Goal: Task Accomplishment & Management: Manage account settings

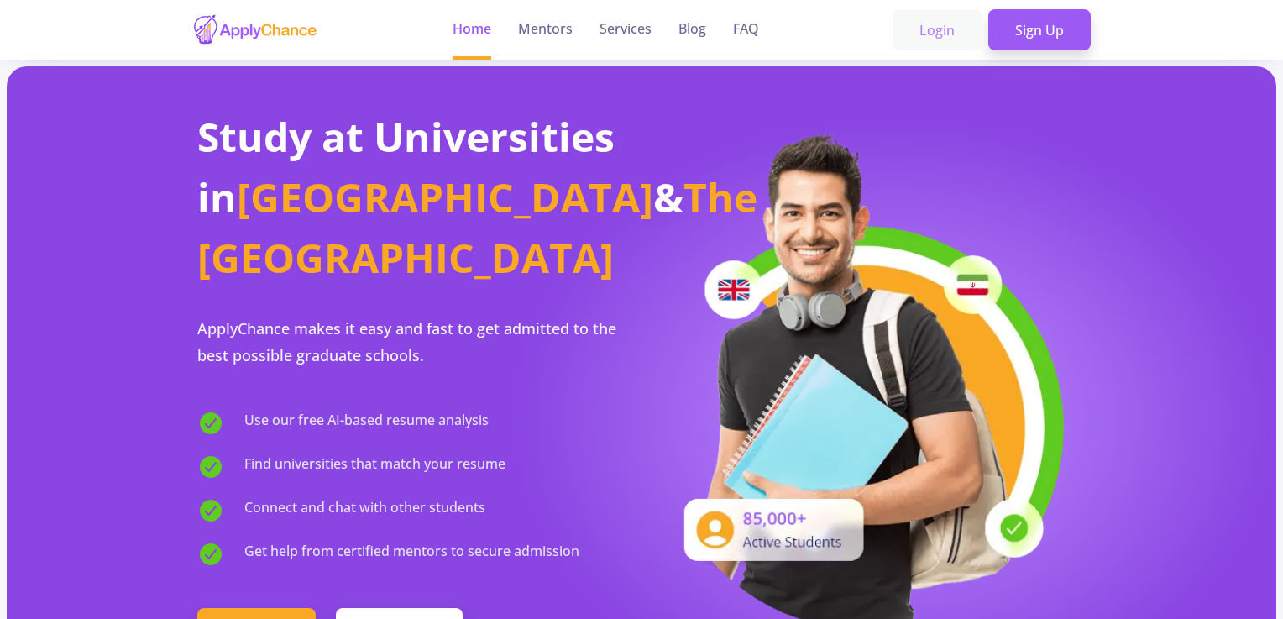
click at [949, 29] on link "Login" at bounding box center [937, 30] width 89 height 42
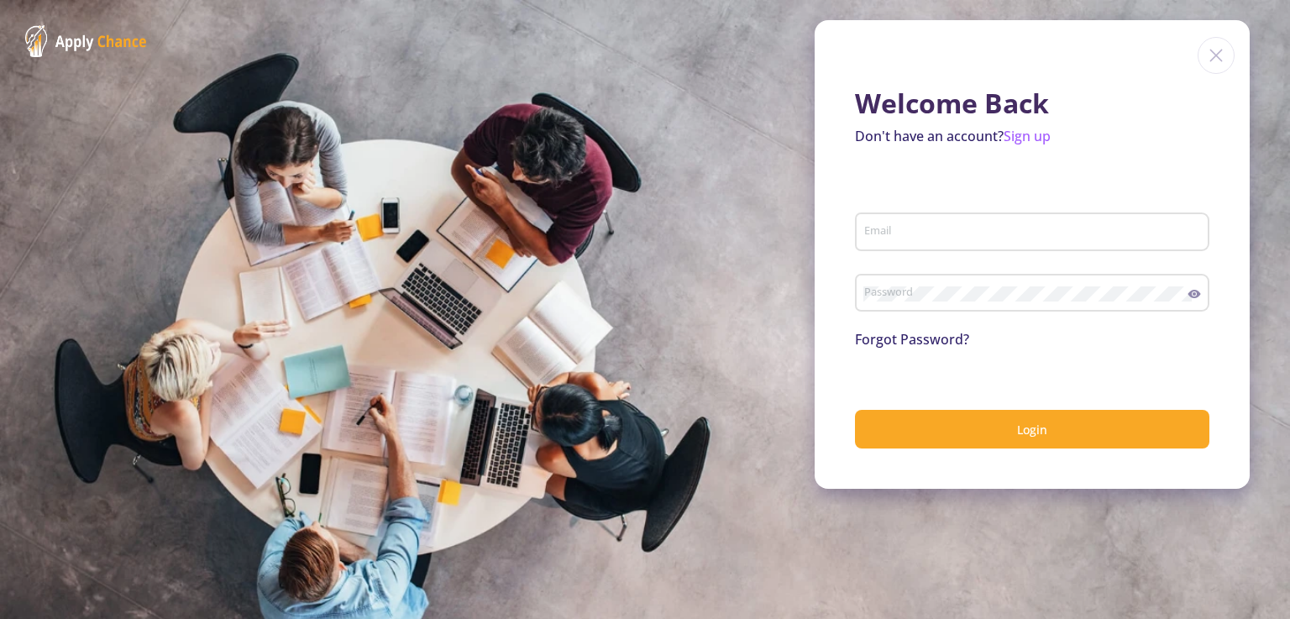
type input "[PERSON_NAME][EMAIL_ADDRESS][PERSON_NAME][DOMAIN_NAME]"
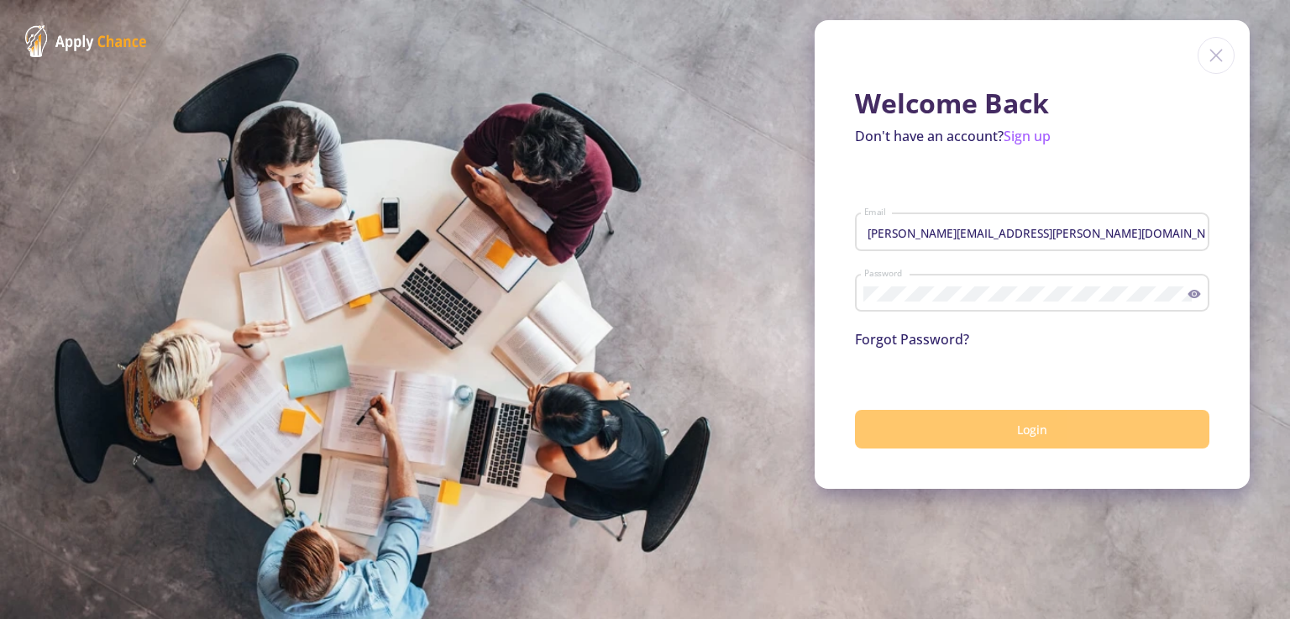
click at [1018, 437] on span "Login" at bounding box center [1032, 430] width 30 height 16
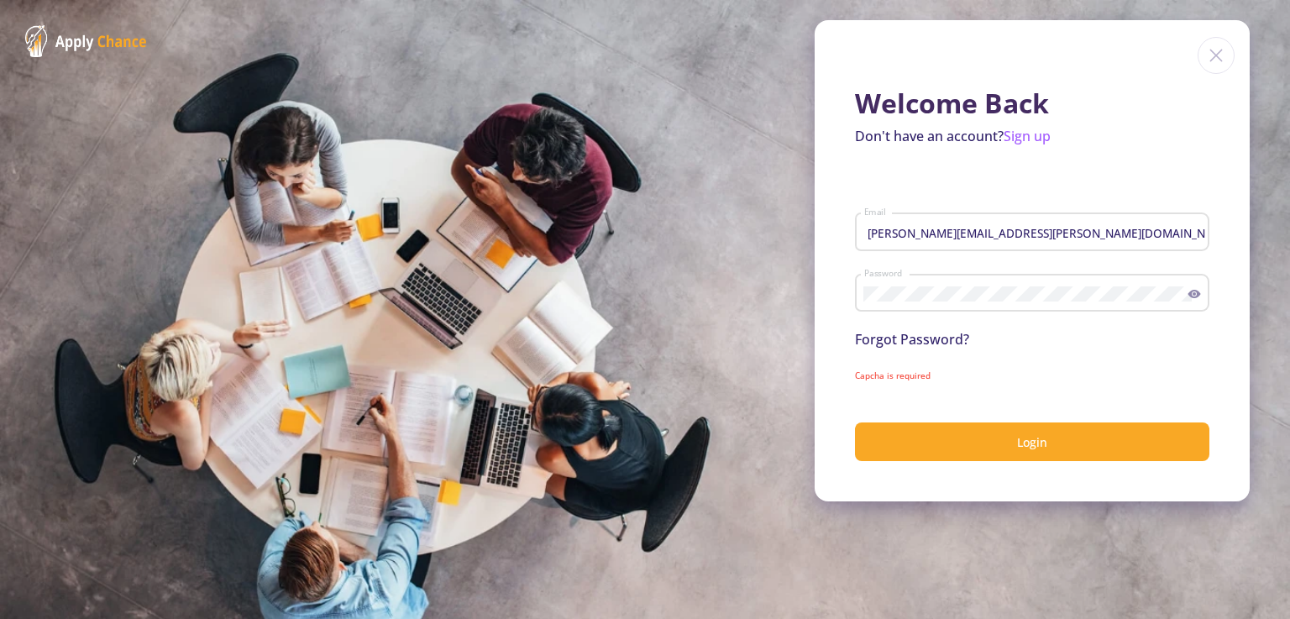
click at [1196, 293] on icon at bounding box center [1194, 294] width 13 height 8
click at [1236, 338] on div "Welcome Back Don't have an account? Sign up davood.masoudi@gmail.com Email Pass…" at bounding box center [1032, 260] width 435 height 481
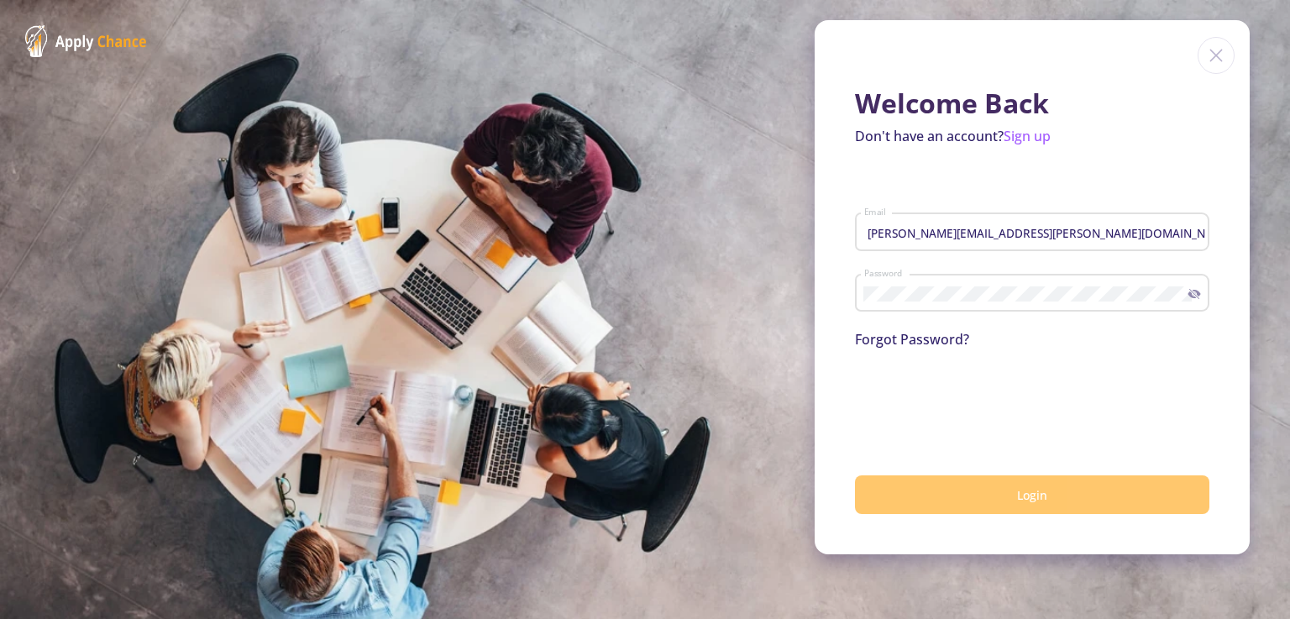
click at [1029, 492] on span "Login" at bounding box center [1032, 495] width 30 height 16
click at [1005, 495] on button "submit" at bounding box center [1032, 494] width 354 height 39
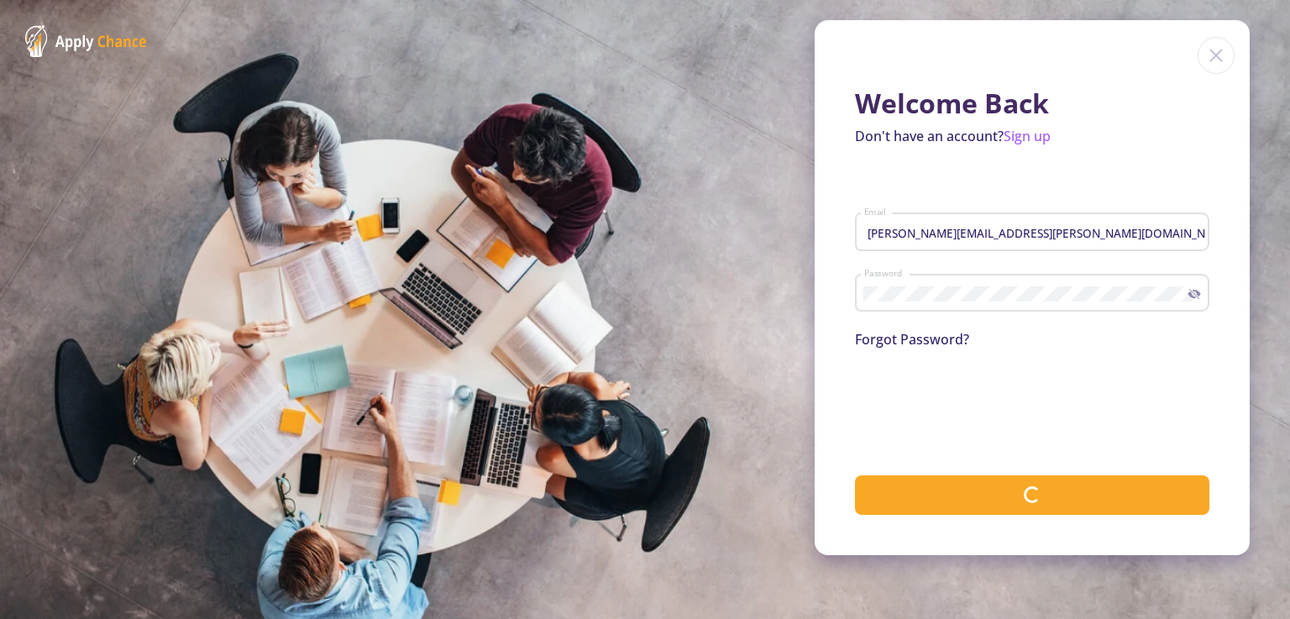
click at [1223, 141] on div "Welcome Back Don't have an account? Sign up davood.masoudi@gmail.com Email Pass…" at bounding box center [1032, 287] width 435 height 535
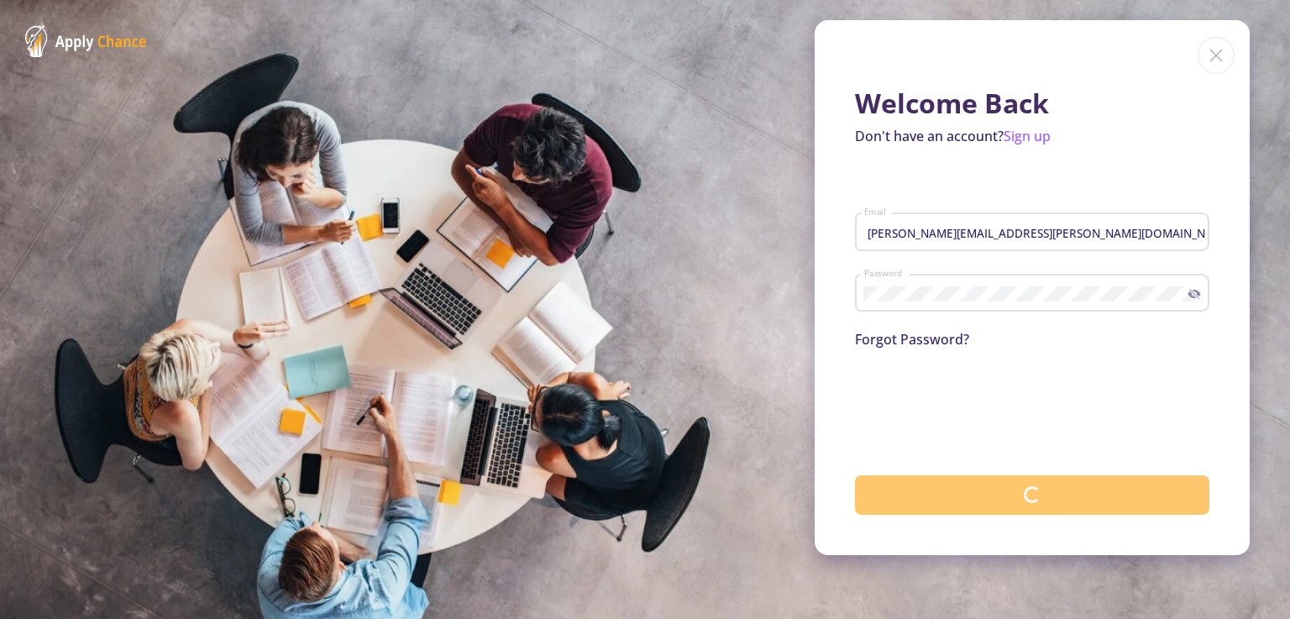
click at [994, 502] on button "submit" at bounding box center [1032, 494] width 354 height 39
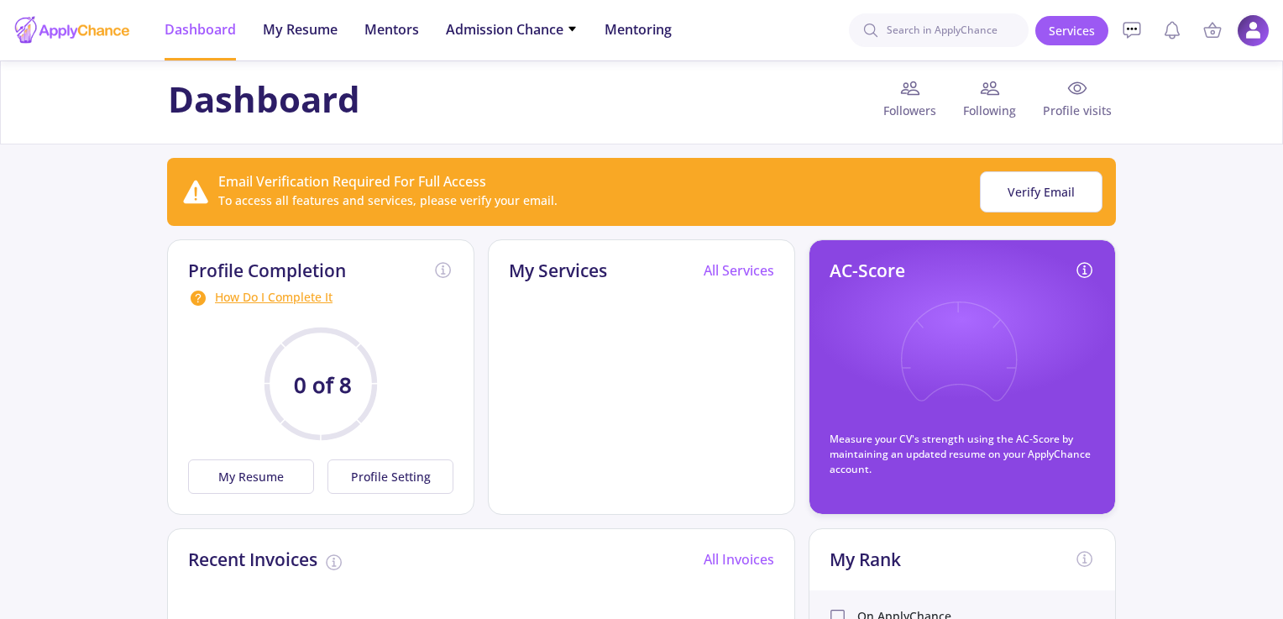
click at [1250, 31] on img at bounding box center [1253, 30] width 33 height 33
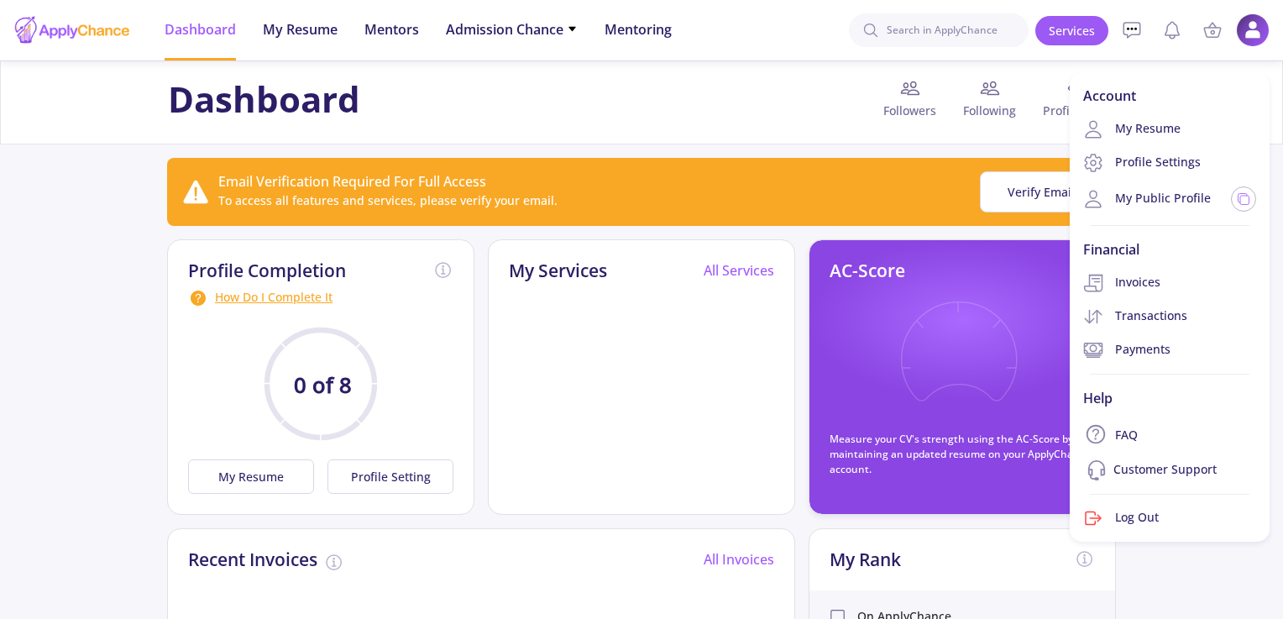
click at [448, 186] on div "Email Verification Required For Full Access" at bounding box center [387, 181] width 339 height 20
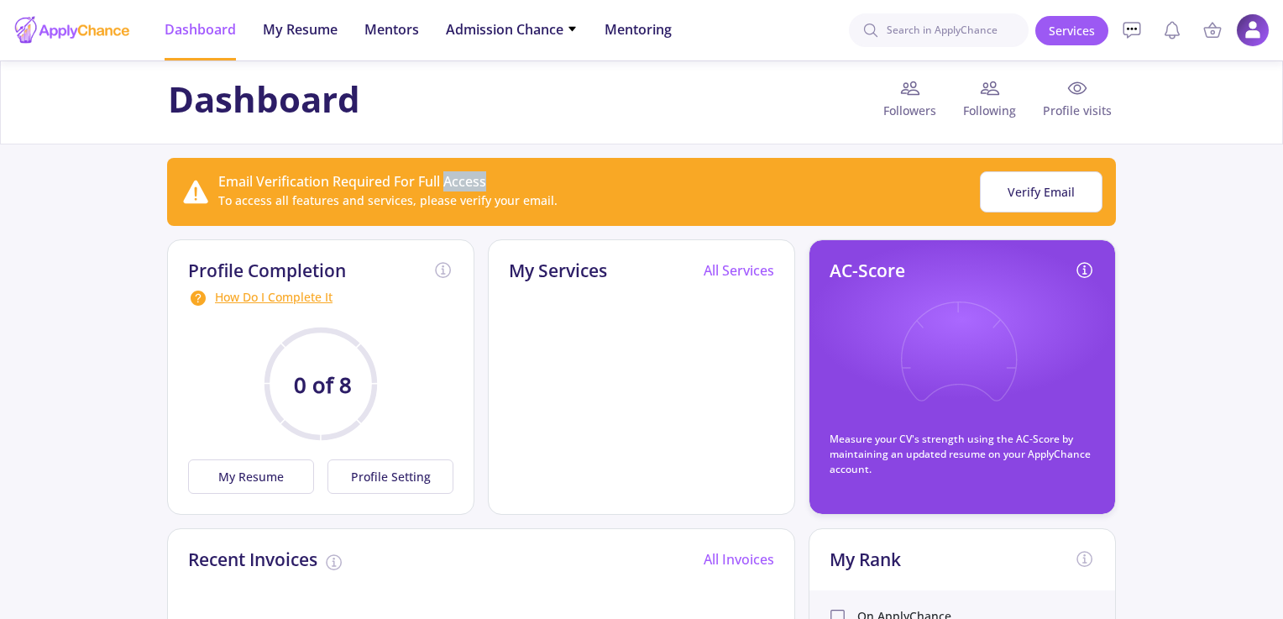
click at [448, 186] on div "Email Verification Required For Full Access" at bounding box center [387, 181] width 339 height 20
click at [438, 191] on div at bounding box center [438, 191] width 0 height 0
click at [532, 202] on div "To access all features and services, please verify your email." at bounding box center [387, 200] width 339 height 18
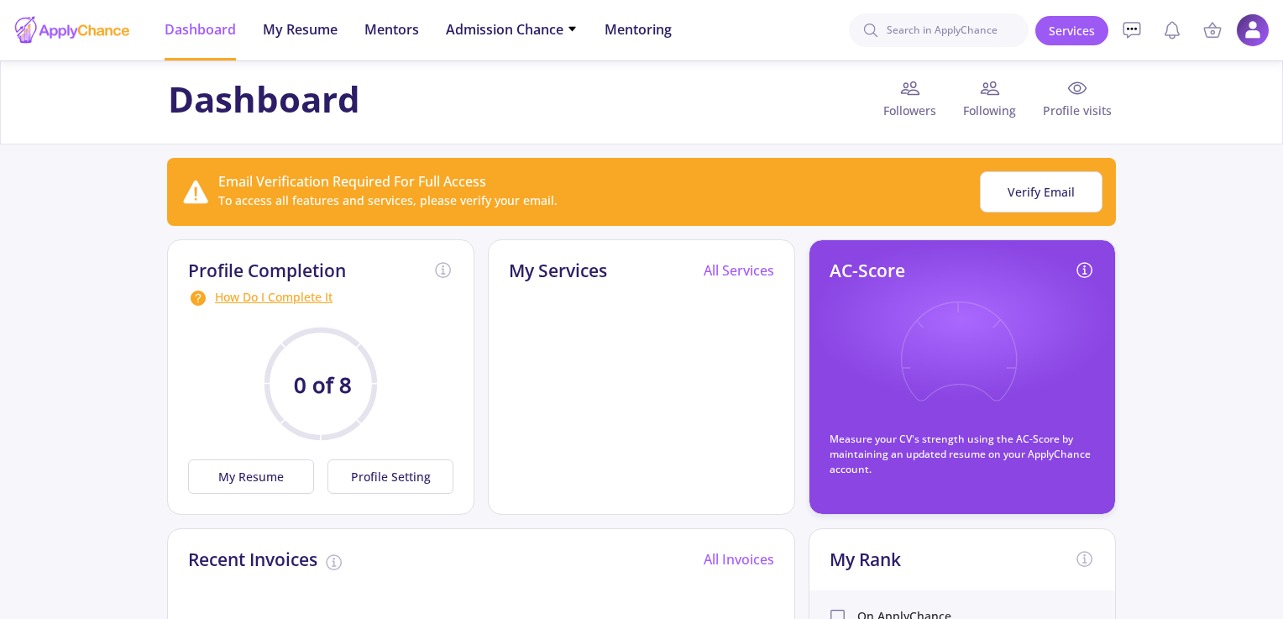
click at [532, 202] on div "To access all features and services, please verify your email." at bounding box center [387, 200] width 339 height 18
click at [1258, 34] on img at bounding box center [1253, 30] width 33 height 33
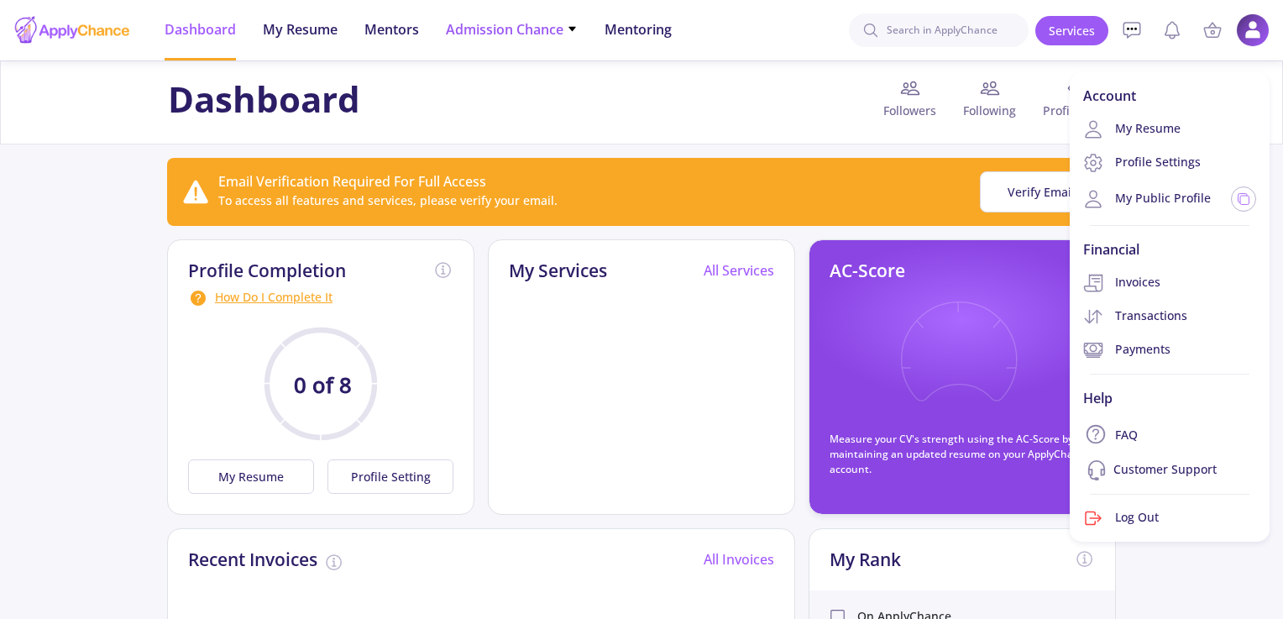
click at [564, 21] on span "Admission Chance" at bounding box center [512, 29] width 132 height 20
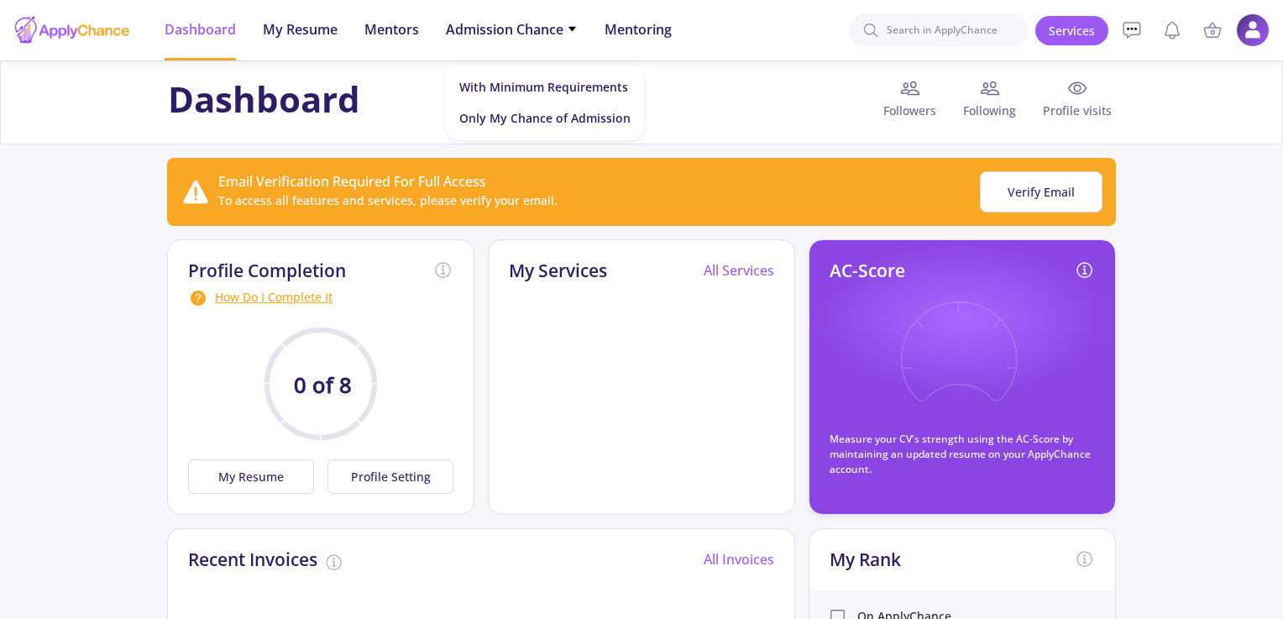
click at [1081, 110] on span "Profile visits" at bounding box center [1073, 111] width 86 height 18
click at [1260, 30] on img at bounding box center [1253, 30] width 33 height 33
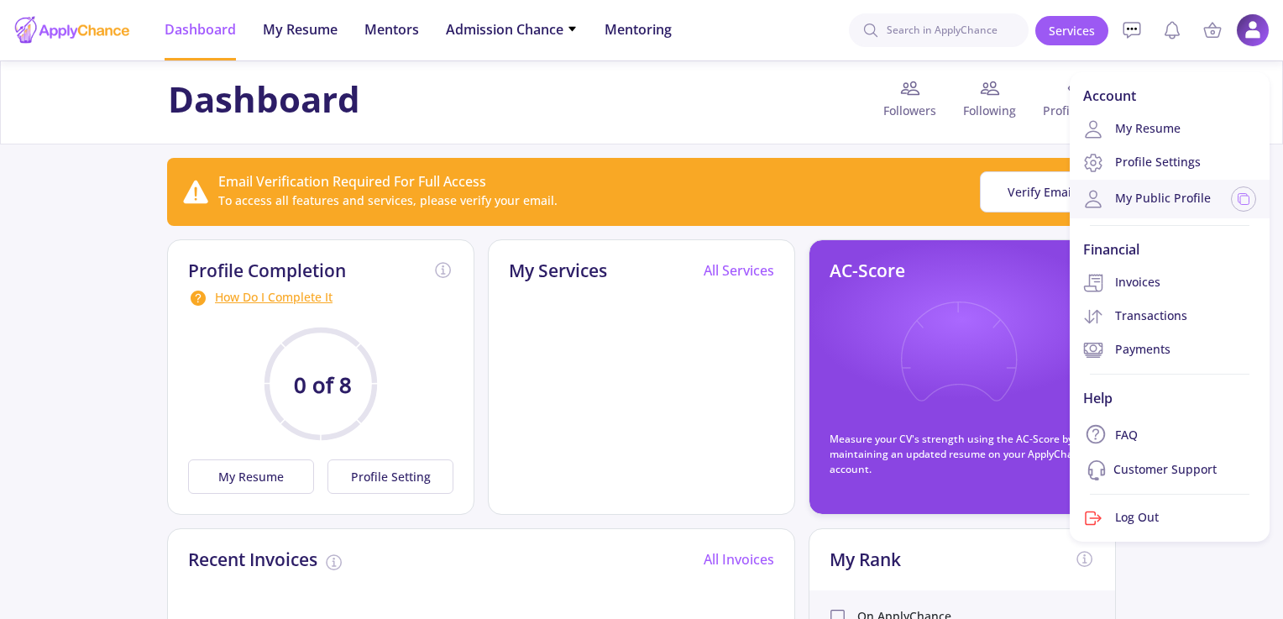
click at [1157, 202] on link "My Public Profile" at bounding box center [1147, 199] width 128 height 20
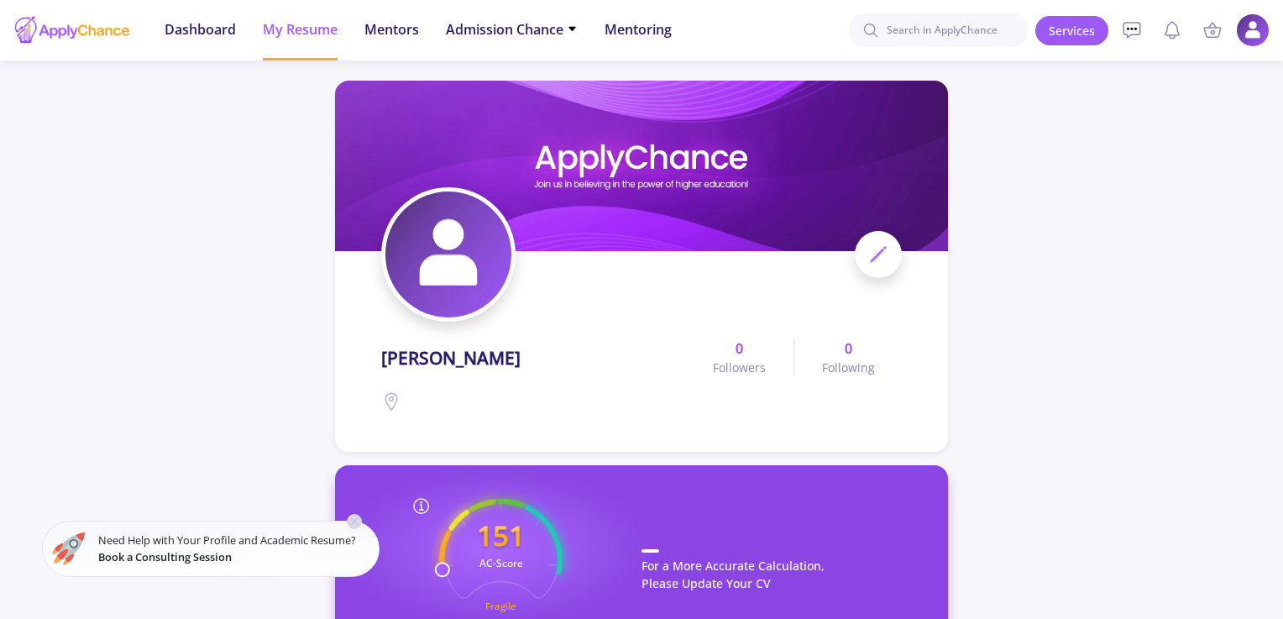
click at [875, 254] on icon at bounding box center [878, 254] width 20 height 20
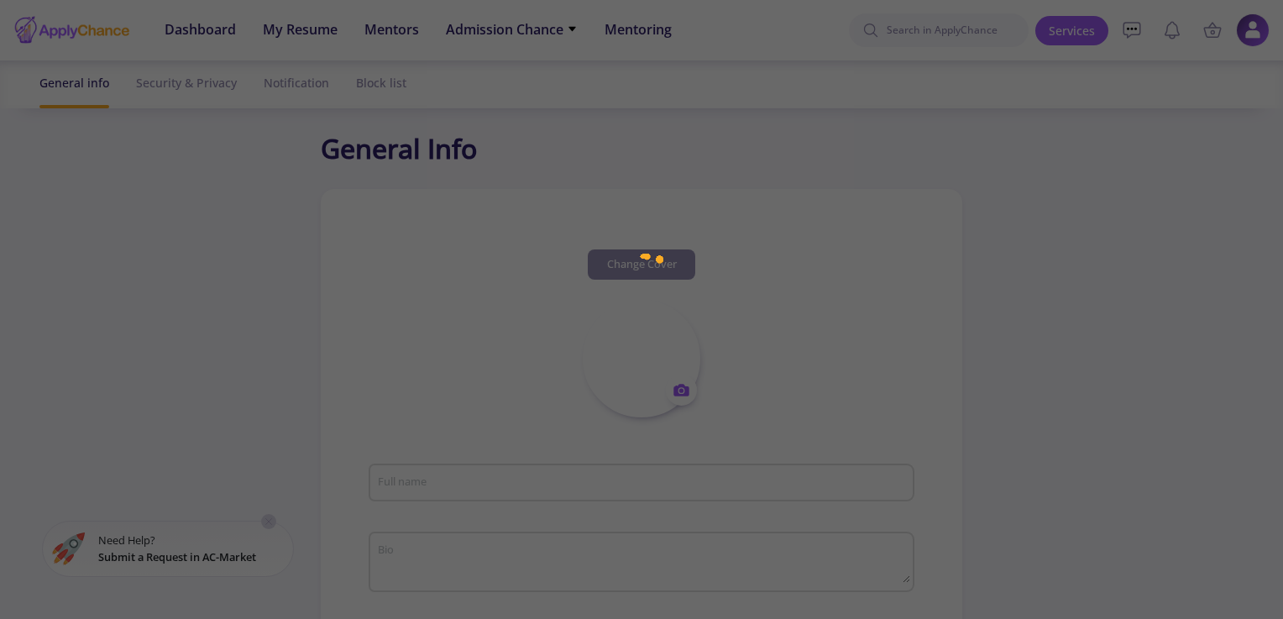
type input "[PERSON_NAME]"
type input "davoodmasoudi"
type input "[PERSON_NAME][EMAIL_ADDRESS][PERSON_NAME][DOMAIN_NAME]"
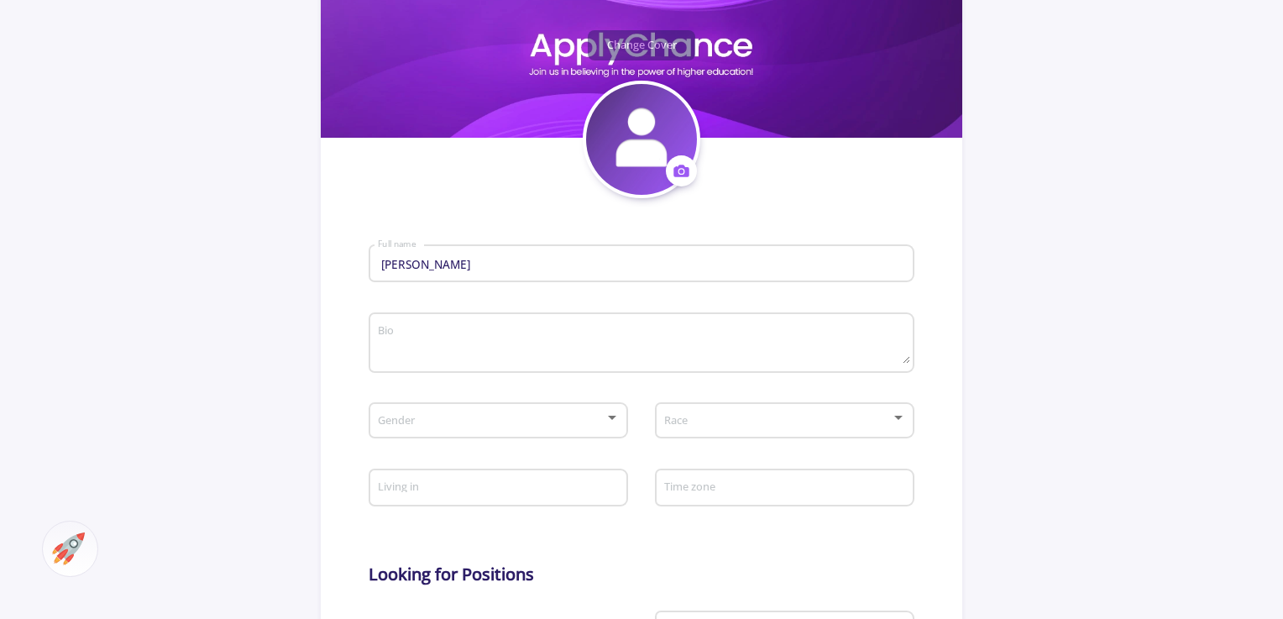
scroll to position [252, 0]
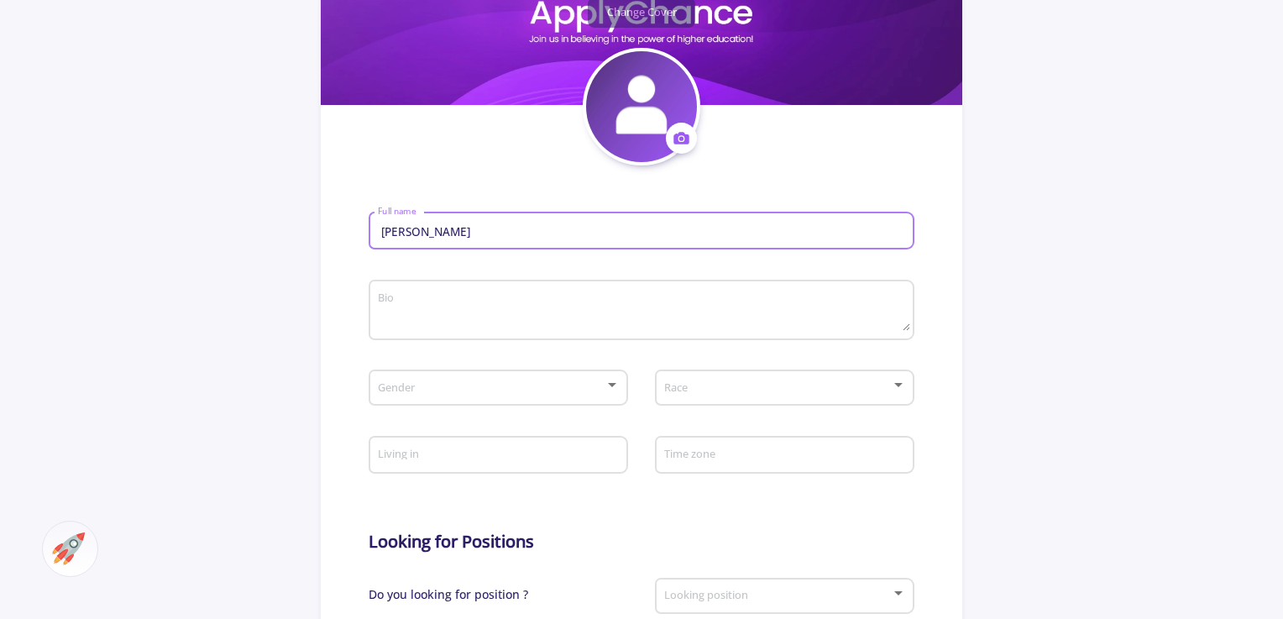
drag, startPoint x: 487, startPoint y: 229, endPoint x: 273, endPoint y: 247, distance: 214.9
click at [273, 247] on app-general-setting "General Info Change Cover Change cover Remove cover Change photo Remove photo d…" at bounding box center [641, 473] width 1283 height 1193
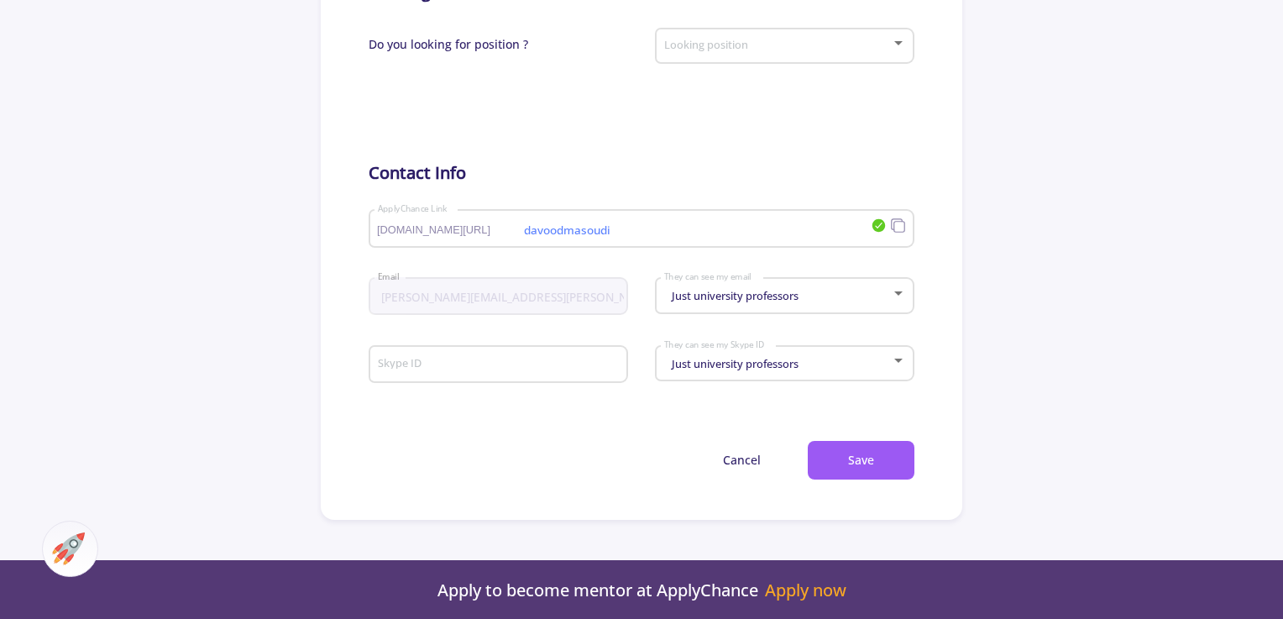
scroll to position [840, 0]
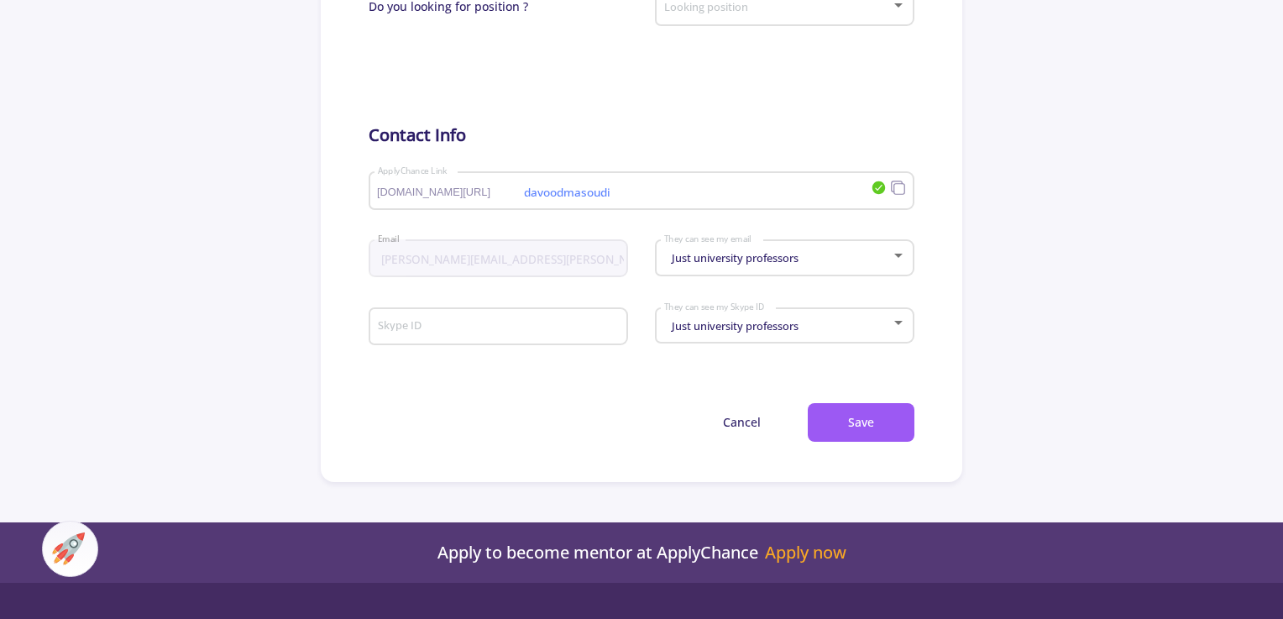
drag, startPoint x: 531, startPoint y: 191, endPoint x: 719, endPoint y: 218, distance: 190.2
click at [698, 209] on div "davoodmasoudi applychance.com/user-profile/ ApplyChance Link" at bounding box center [624, 187] width 494 height 44
click at [721, 265] on span "Just university professors" at bounding box center [733, 257] width 131 height 15
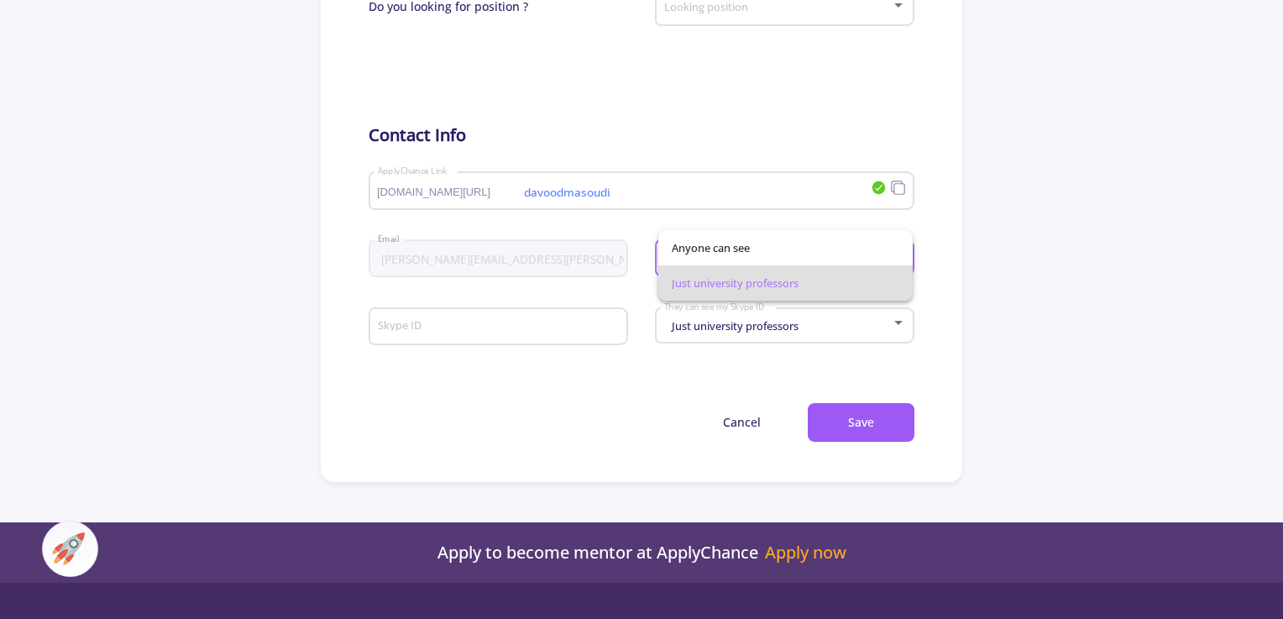
click at [548, 398] on div at bounding box center [641, 309] width 1283 height 619
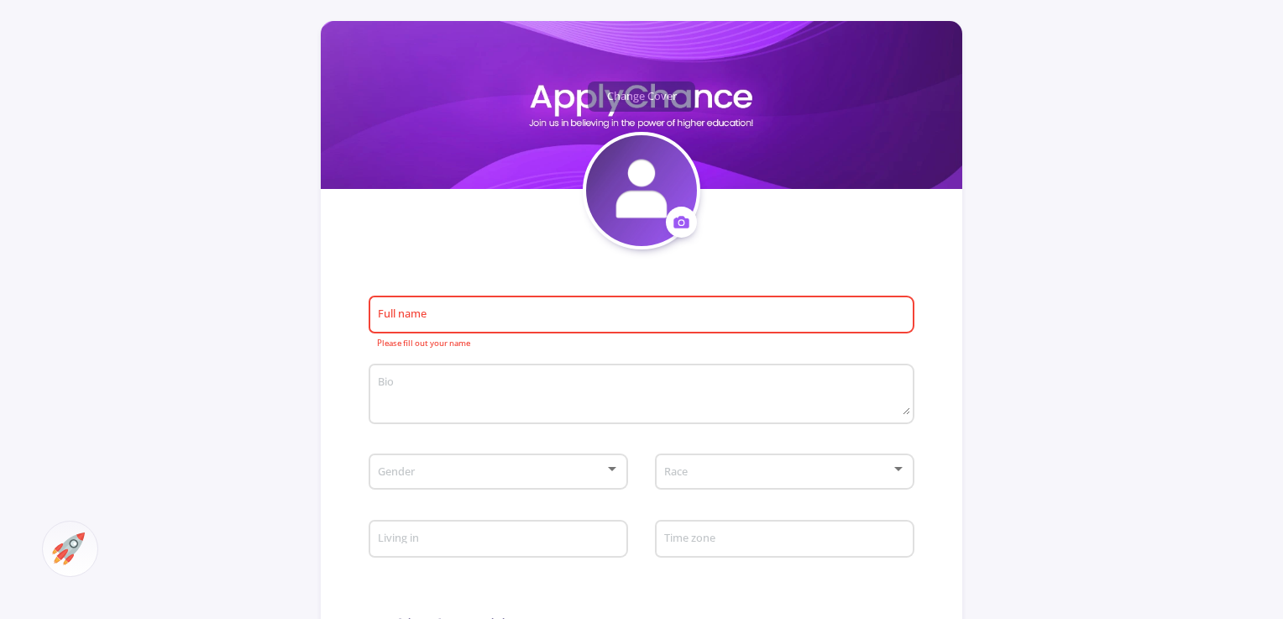
scroll to position [0, 0]
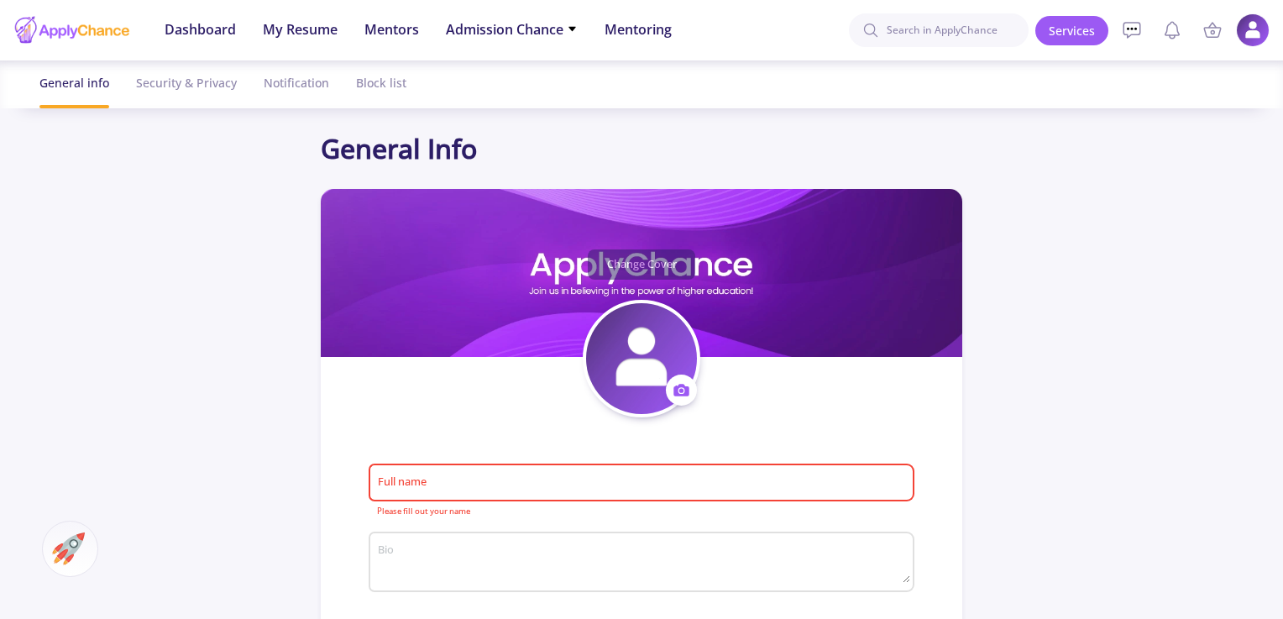
drag, startPoint x: 426, startPoint y: 476, endPoint x: 458, endPoint y: 476, distance: 31.9
click at [429, 476] on div "Full name" at bounding box center [641, 480] width 529 height 44
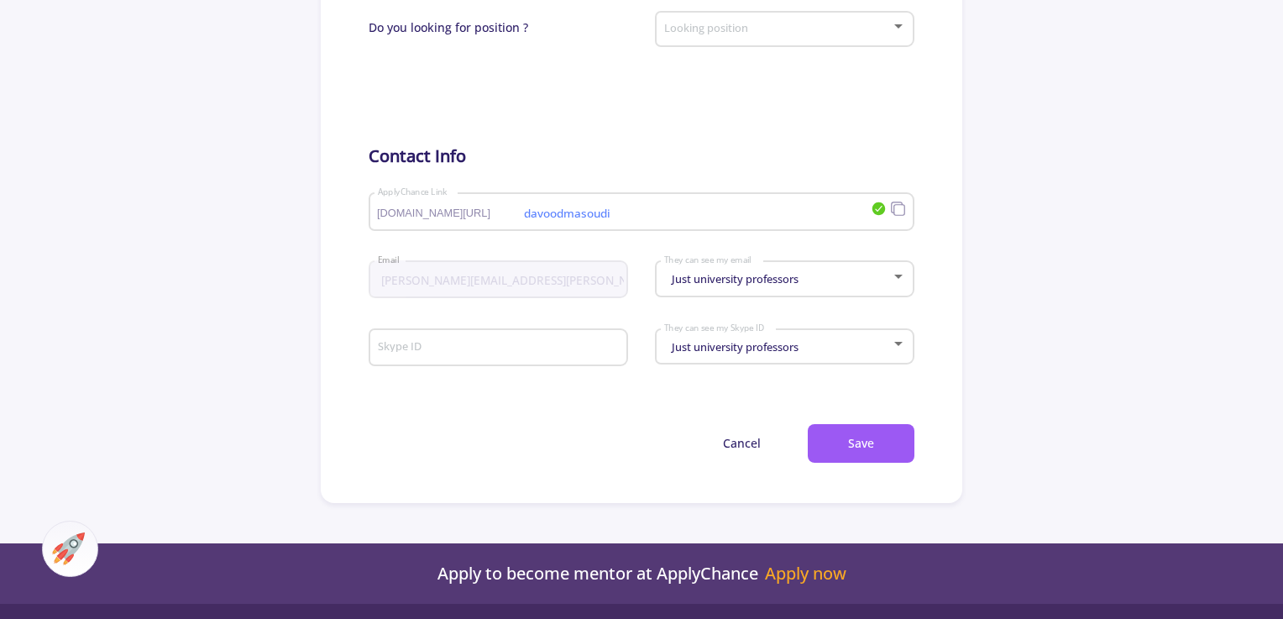
scroll to position [840, 0]
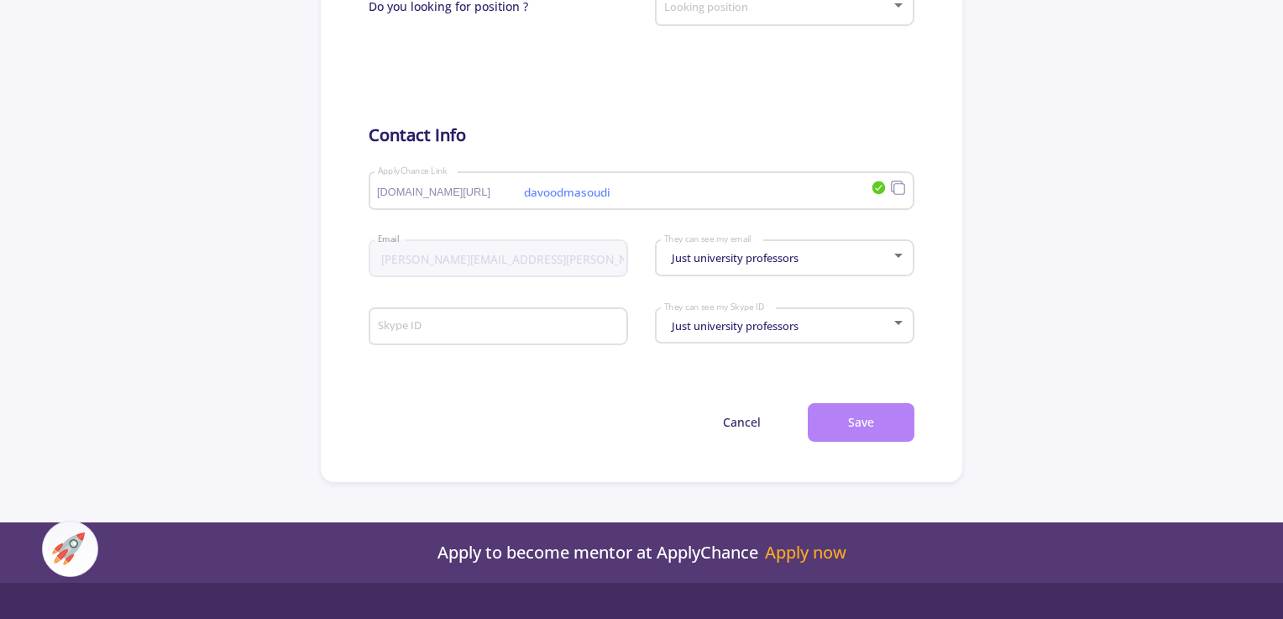
type input "444rty65"
click at [862, 443] on button "Save" at bounding box center [861, 422] width 107 height 39
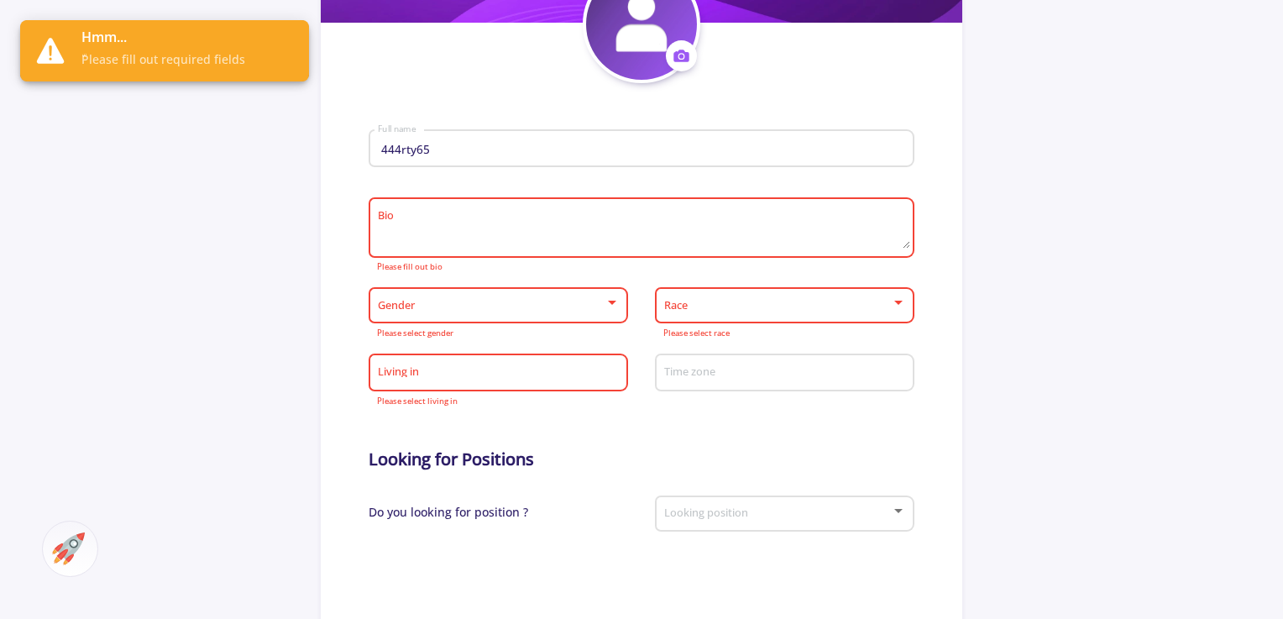
scroll to position [336, 0]
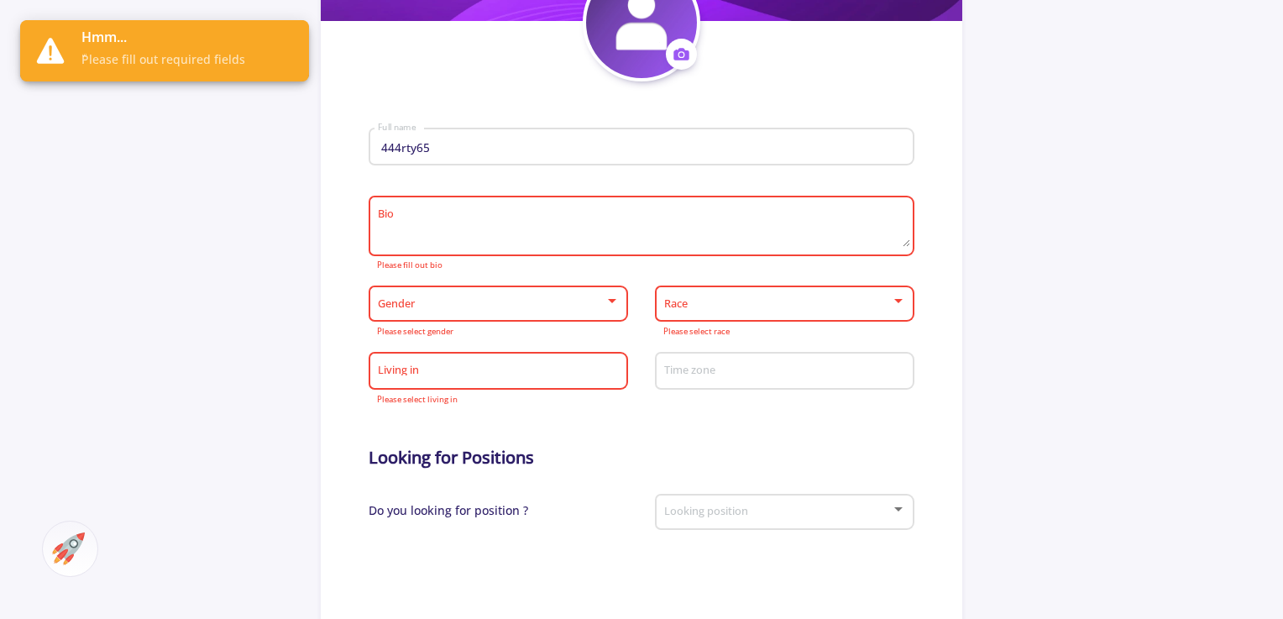
click at [529, 300] on div "Gender" at bounding box center [499, 301] width 244 height 42
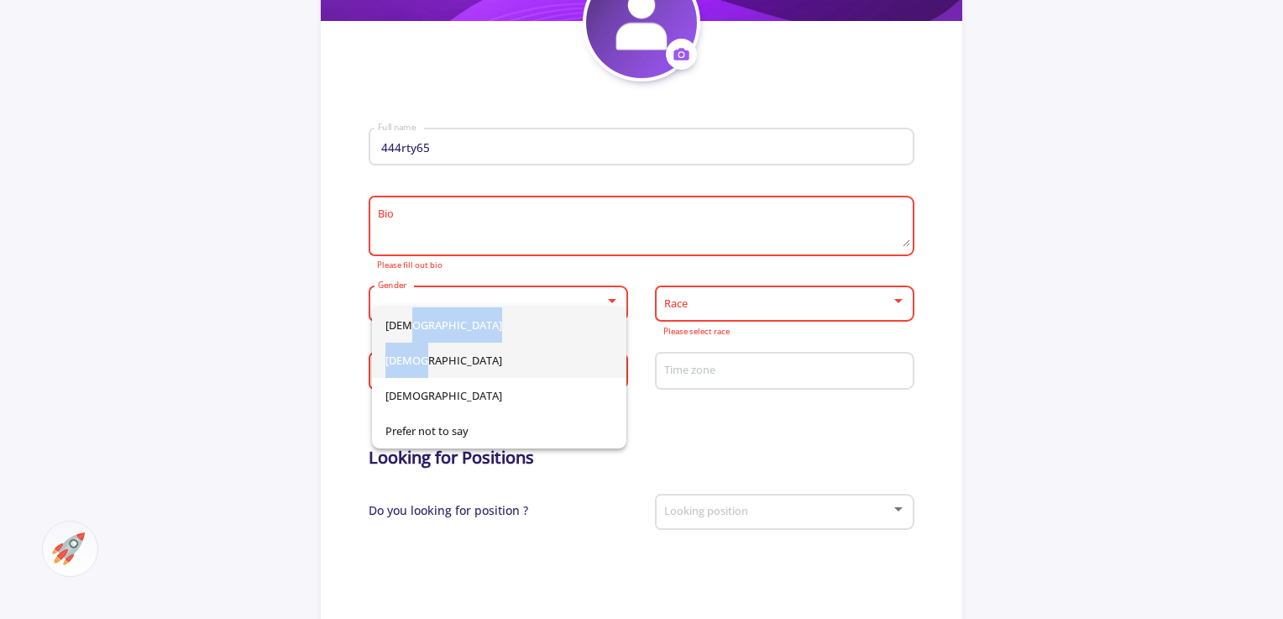
drag, startPoint x: 526, startPoint y: 365, endPoint x: 541, endPoint y: 326, distance: 42.3
click at [541, 326] on div "Male Female Non-Binary Prefer not to say" at bounding box center [499, 377] width 255 height 141
click at [541, 326] on span "Male" at bounding box center [500, 324] width 228 height 35
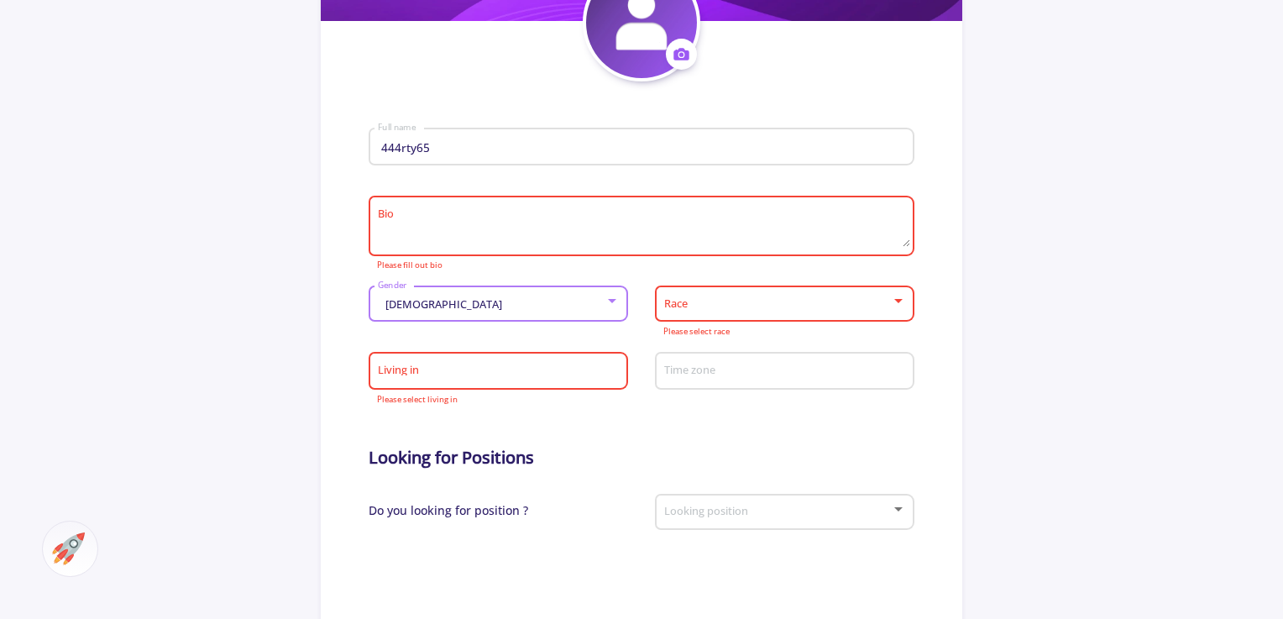
click at [735, 308] on span at bounding box center [780, 304] width 224 height 12
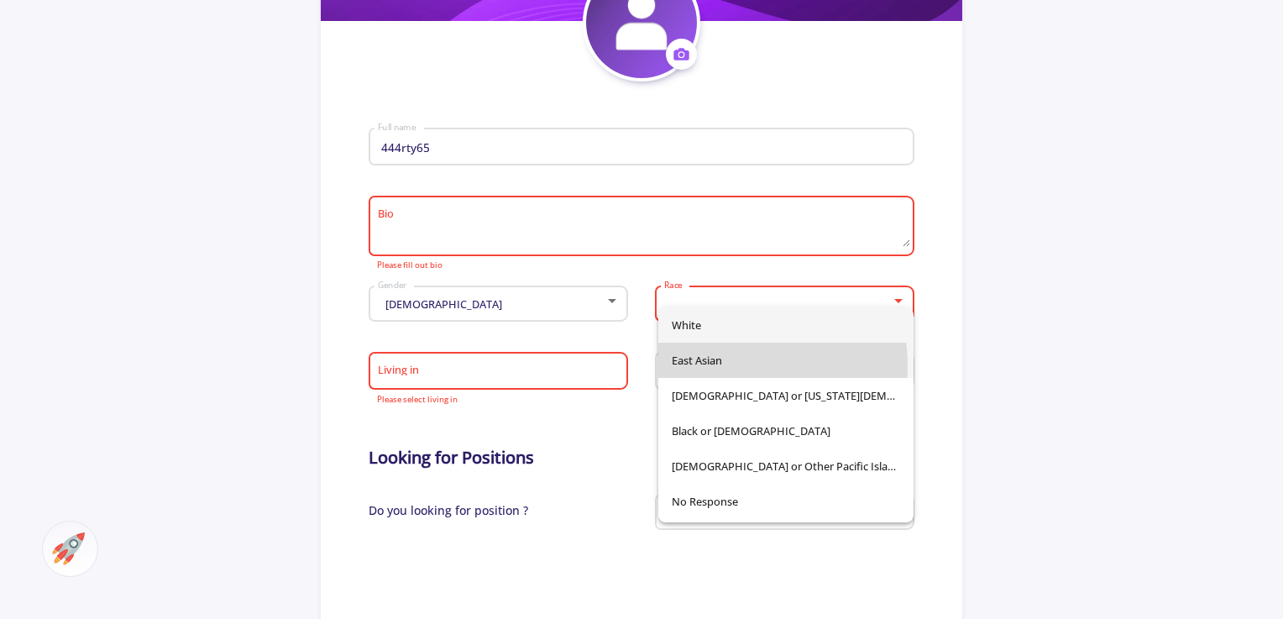
click at [716, 366] on span "East Asian" at bounding box center [786, 360] width 228 height 35
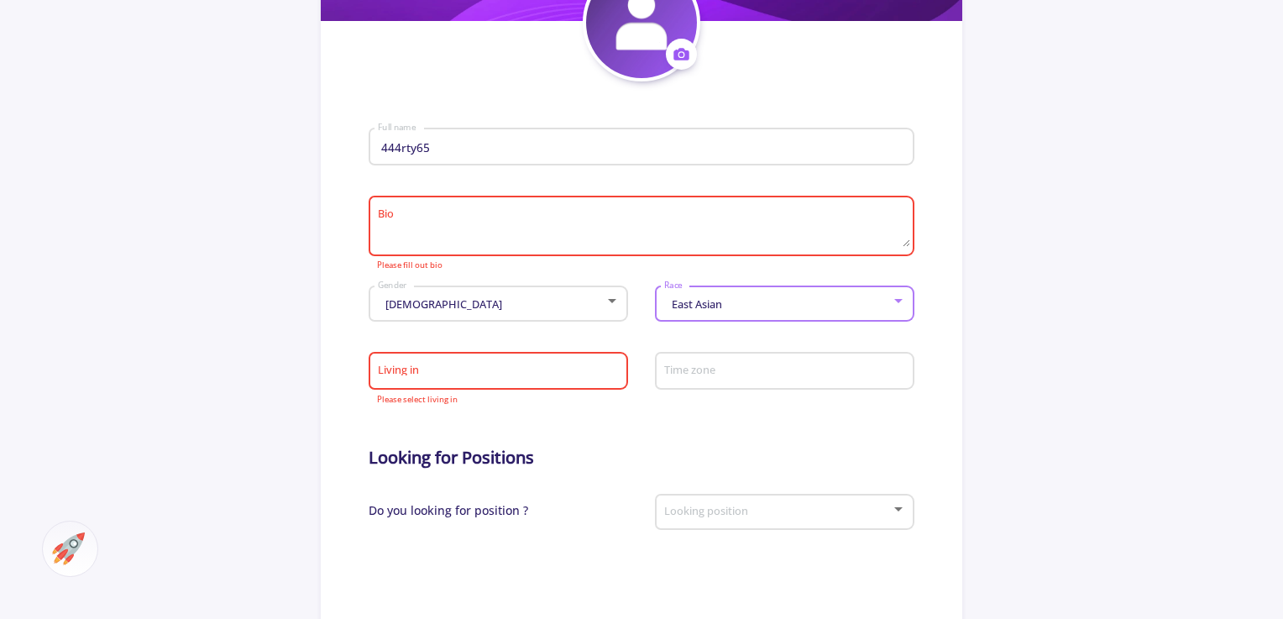
click at [593, 380] on input "Living in" at bounding box center [501, 372] width 248 height 15
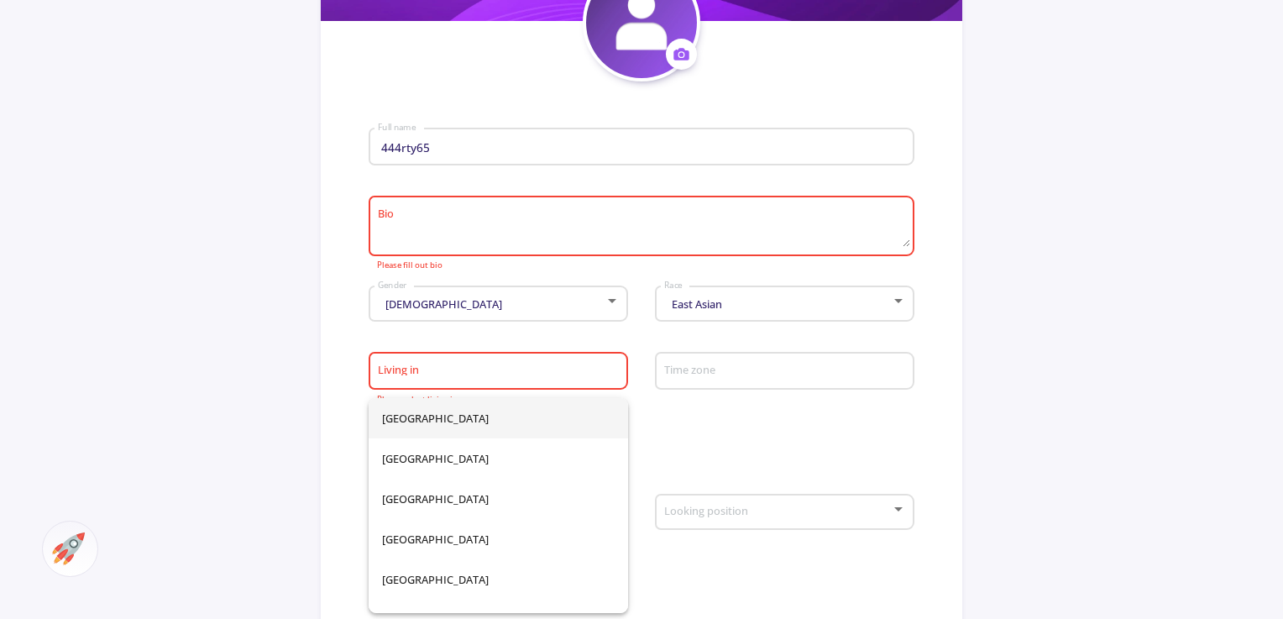
click at [688, 451] on form "444rty65 Full name Bio Please fill out bio Male Gender East Asian Race Living i…" at bounding box center [641, 513] width 545 height 864
click at [492, 380] on input "Living in" at bounding box center [501, 372] width 248 height 15
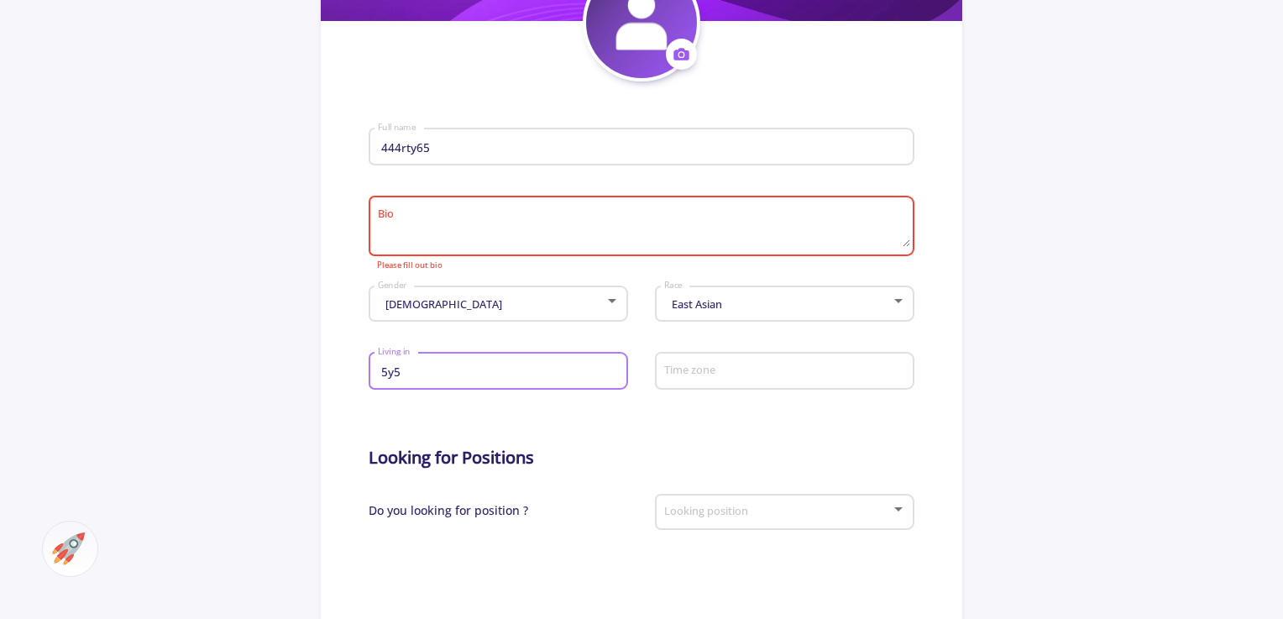
type input "5y5"
click at [747, 404] on div "Time zone" at bounding box center [785, 376] width 260 height 55
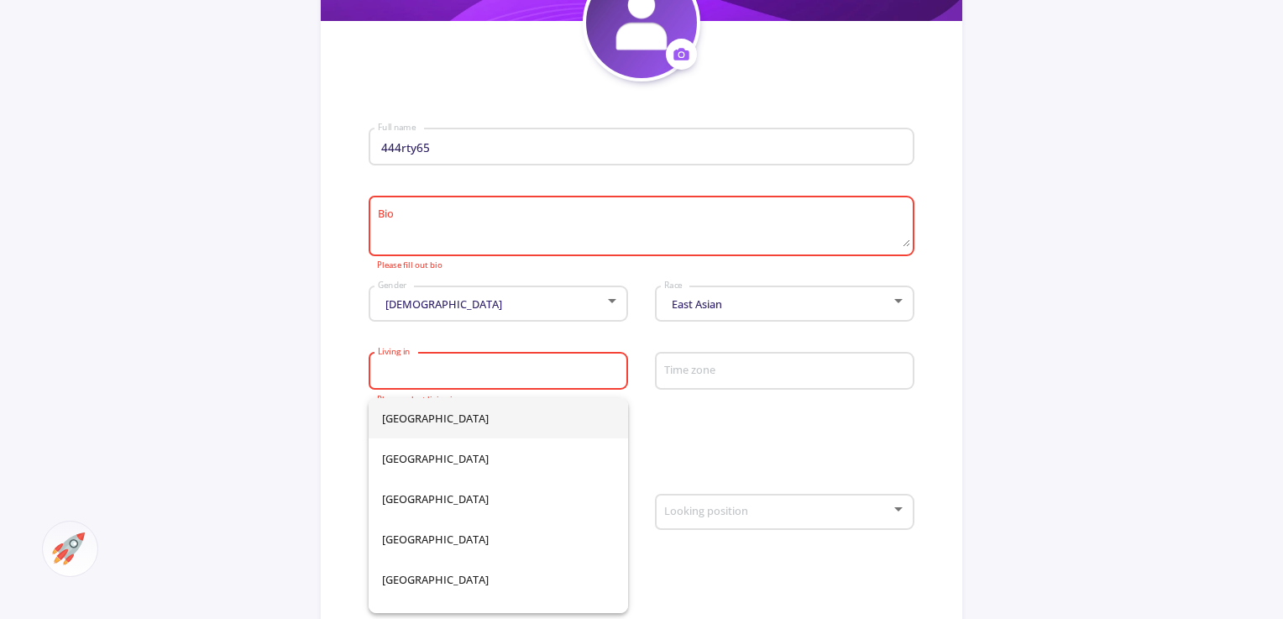
click at [502, 380] on input "Living in" at bounding box center [501, 372] width 248 height 15
click at [430, 500] on span "Algeria" at bounding box center [498, 499] width 233 height 40
type input "Algeria"
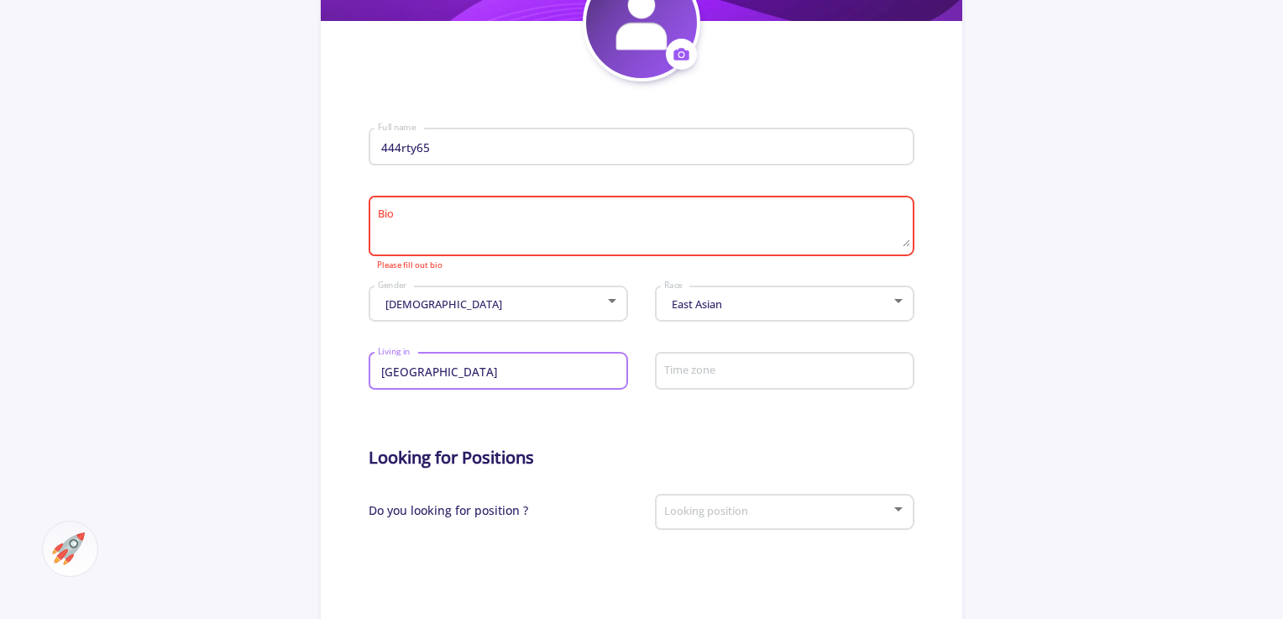
click at [469, 245] on textarea "Bio" at bounding box center [643, 226] width 533 height 39
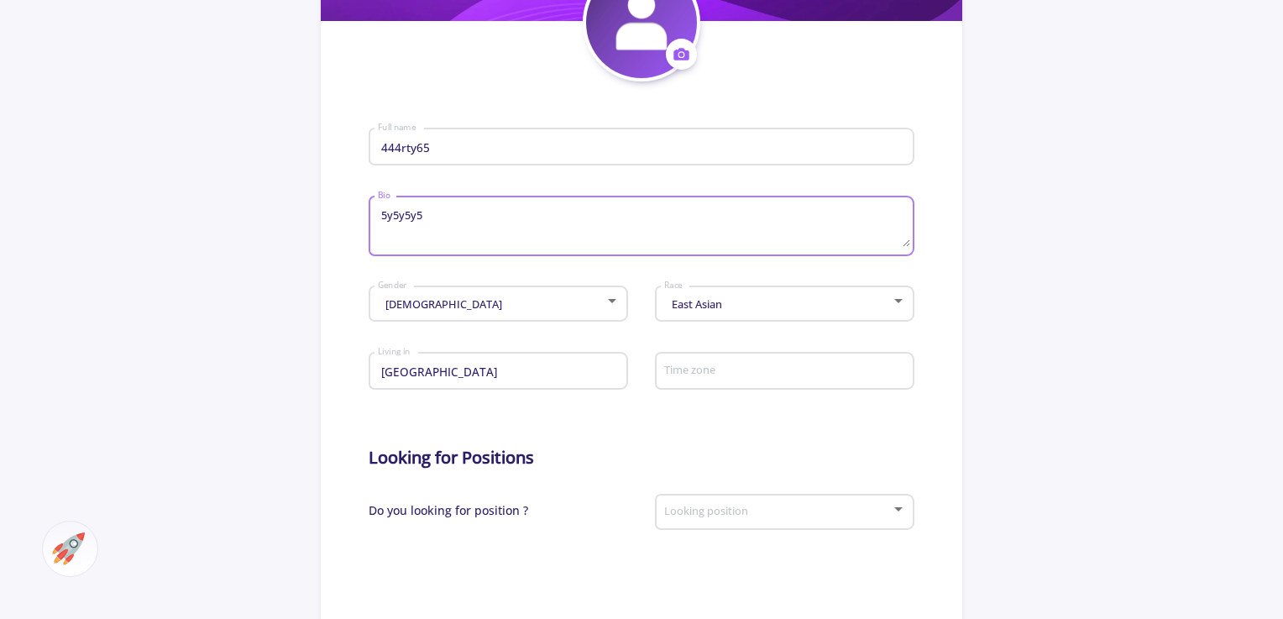
type textarea "5y5y5y5"
click at [655, 420] on form "444rty65 Full name 5y5y5y5 Bio Male Gender East Asian Race Algeria Living in Ti…" at bounding box center [641, 513] width 545 height 864
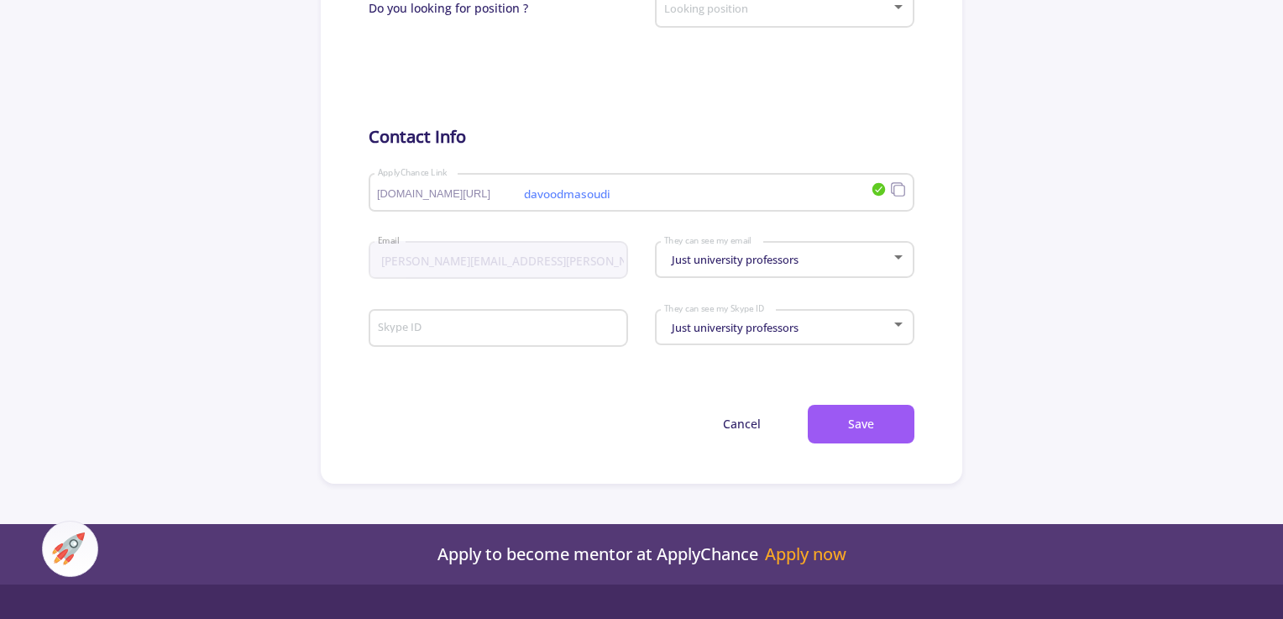
scroll to position [1092, 0]
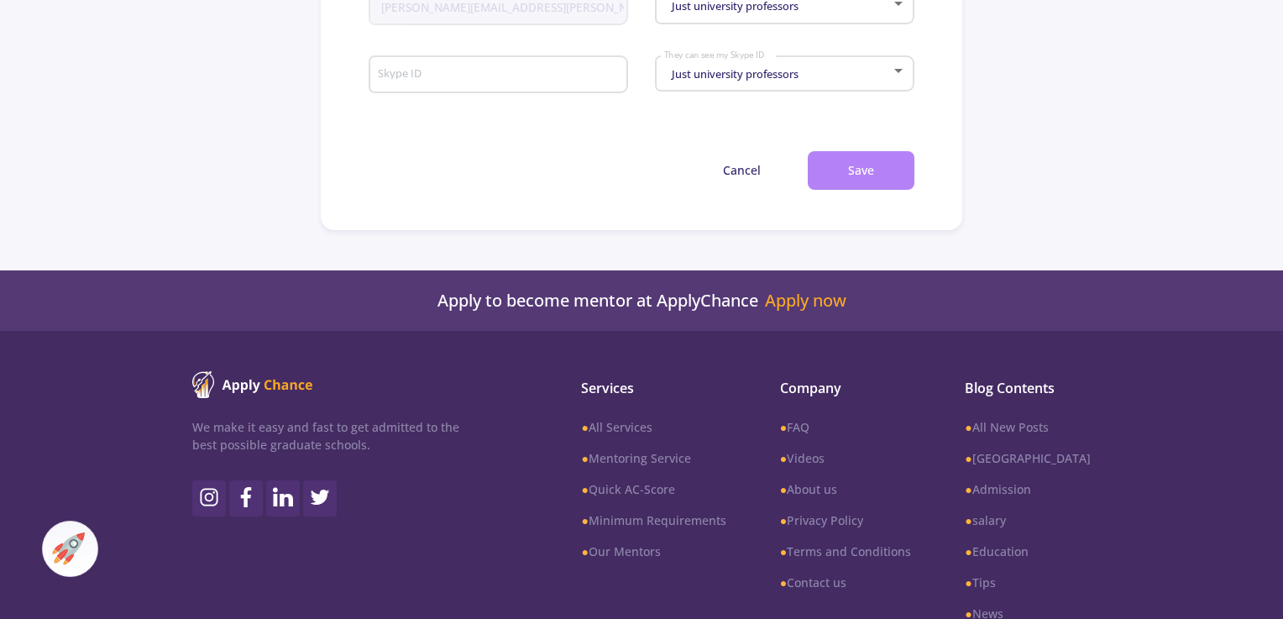
click at [833, 177] on button "Save" at bounding box center [861, 170] width 107 height 39
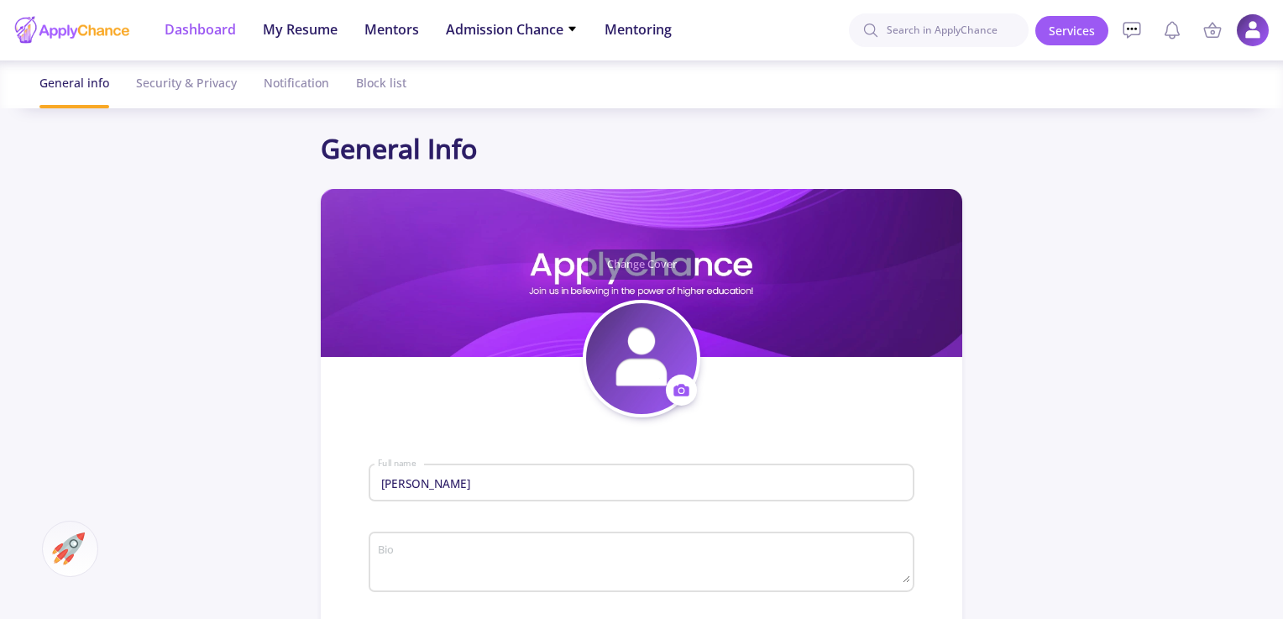
click at [207, 34] on span "Dashboard" at bounding box center [200, 29] width 71 height 20
